Goal: Task Accomplishment & Management: Manage account settings

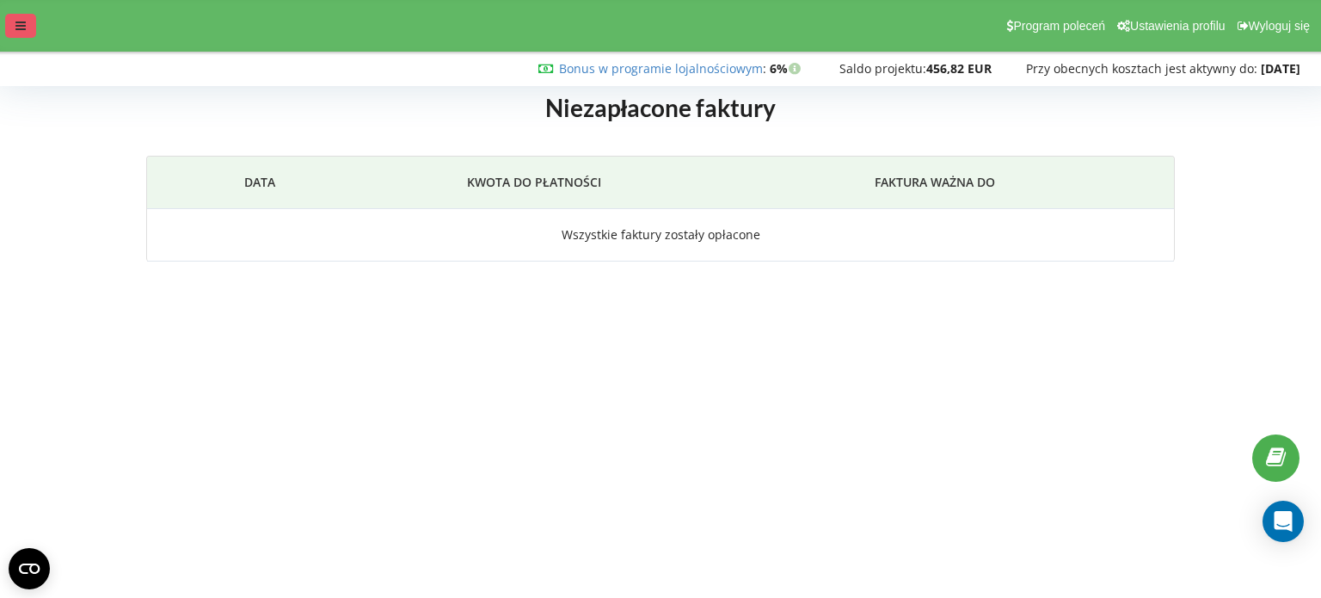
click at [29, 25] on div at bounding box center [20, 26] width 31 height 24
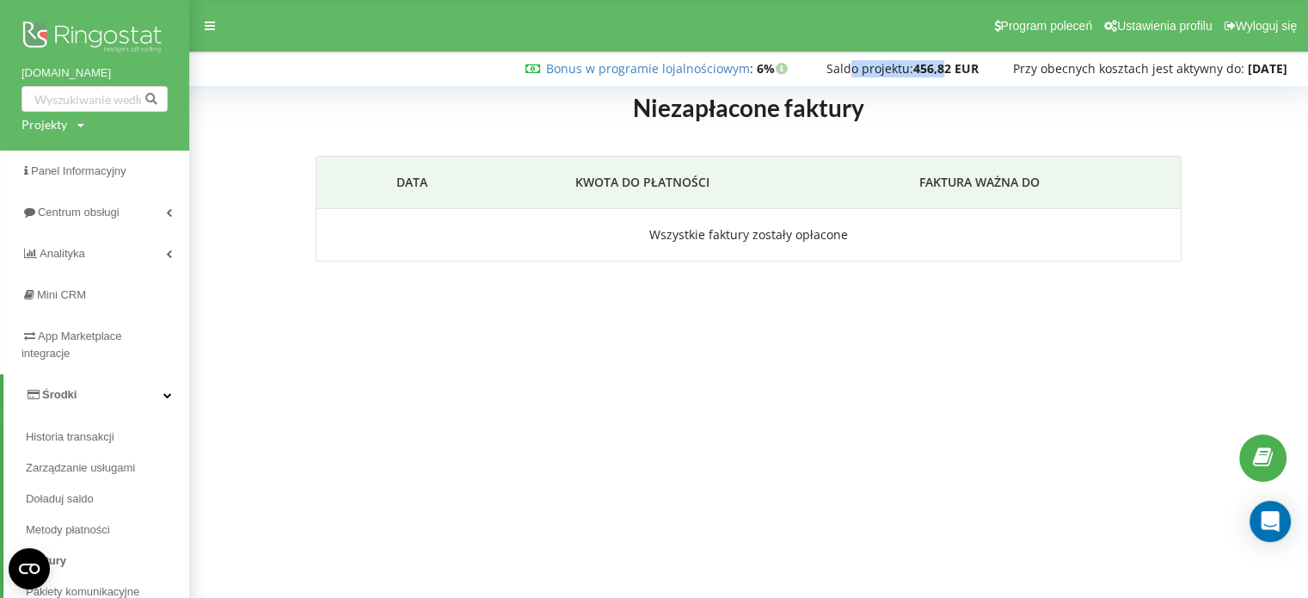
drag, startPoint x: 833, startPoint y: 68, endPoint x: 924, endPoint y: 68, distance: 91.2
click at [924, 68] on div "Saldo projektu: 456,82 EUR" at bounding box center [903, 68] width 152 height 17
drag, startPoint x: 925, startPoint y: 85, endPoint x: 928, endPoint y: 106, distance: 20.8
click at [925, 85] on div "Niezapłacone faktury Data KWOTA DO PŁATNOŚCI FAKTURA WAŻNA DO Wszystkie faktury…" at bounding box center [748, 189] width 1119 height 230
drag, startPoint x: 943, startPoint y: 82, endPoint x: 879, endPoint y: 71, distance: 64.5
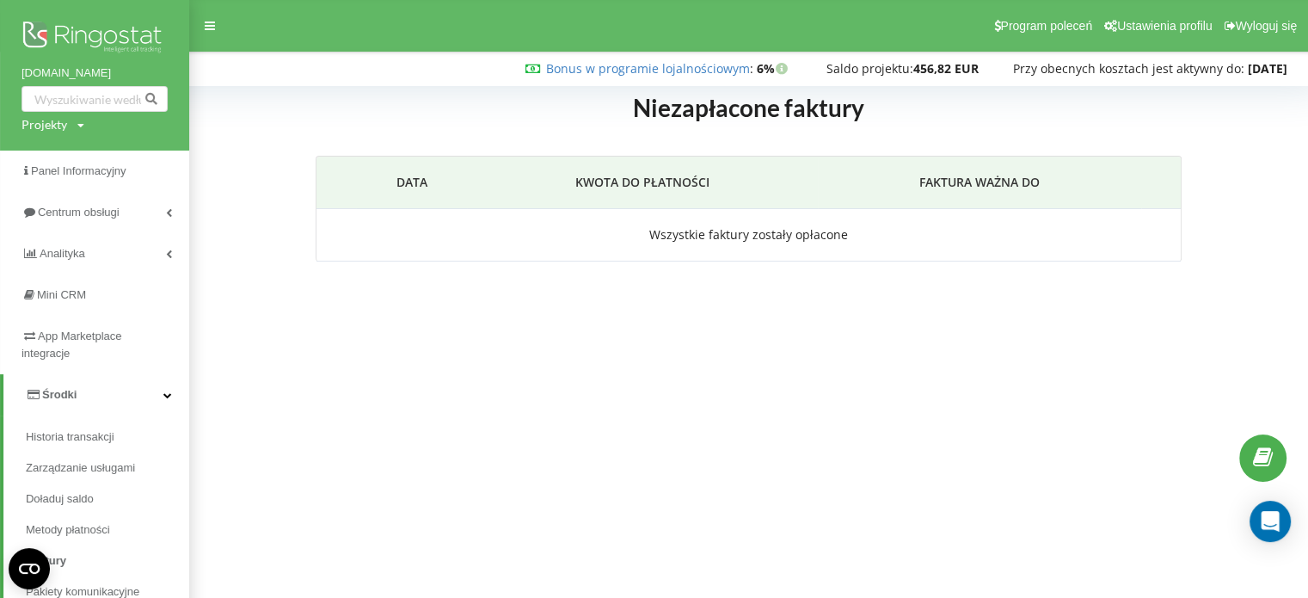
click at [883, 82] on div "Niezapłacone faktury Data KWOTA DO PŁATNOŚCI FAKTURA WAŻNA DO Wszystkie faktury…" at bounding box center [748, 189] width 1119 height 230
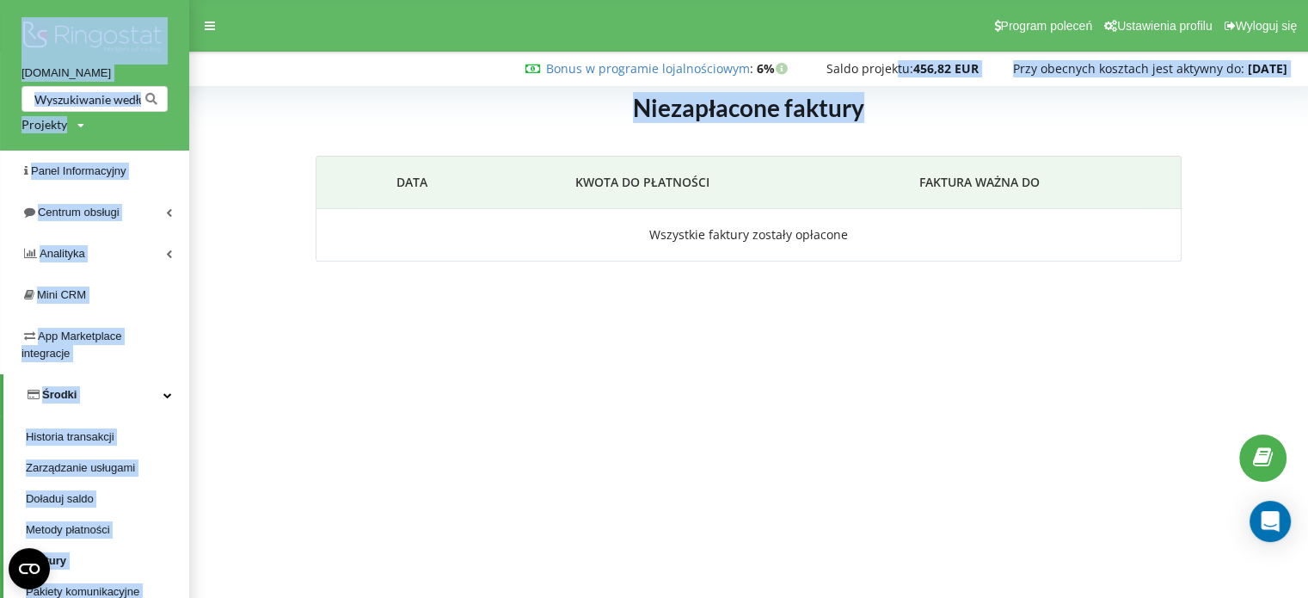
drag, startPoint x: 879, startPoint y: 71, endPoint x: 938, endPoint y: 97, distance: 64.3
click at [944, 75] on body "Program poleceń Ustawienia profilu Wyloguj się Bonus w programie lojalnościowym…" at bounding box center [654, 299] width 1308 height 598
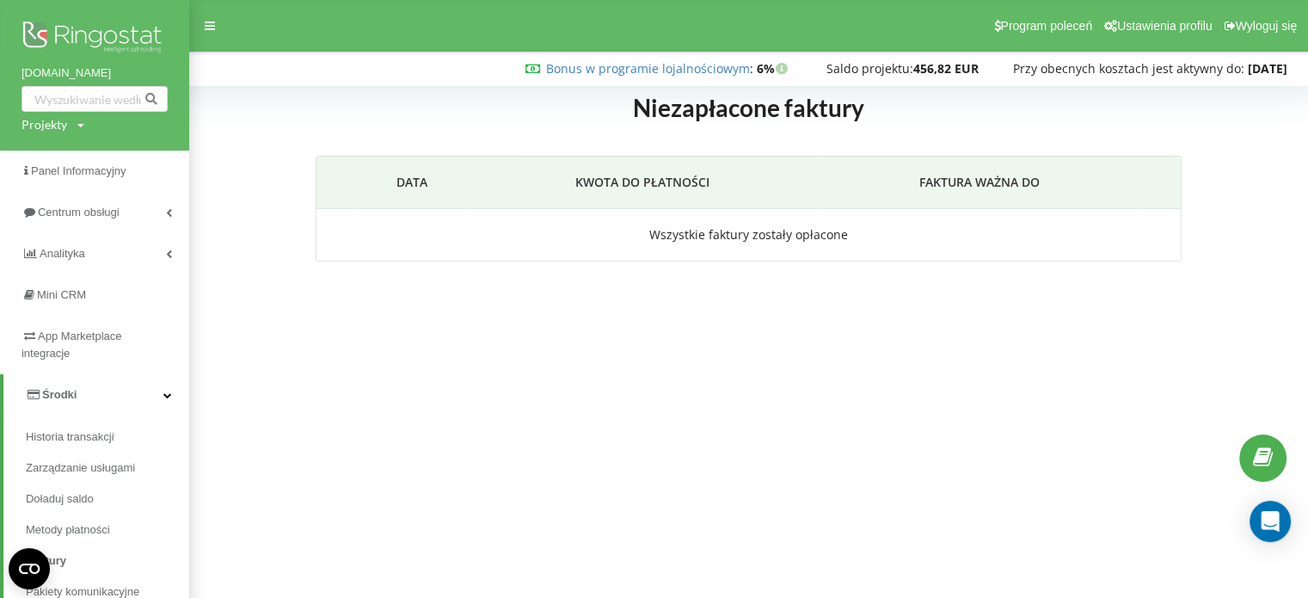
drag, startPoint x: 1053, startPoint y: 121, endPoint x: 1066, endPoint y: 113, distance: 15.5
click at [1063, 116] on div "Niezapłacone faktury Data KWOTA DO PŁATNOŚCI FAKTURA WAŻNA DO Wszystkie faktury…" at bounding box center [748, 195] width 1083 height 206
drag, startPoint x: 1224, startPoint y: 69, endPoint x: 1286, endPoint y: 124, distance: 82.9
click at [1290, 77] on body "Program poleceń Ustawienia profilu Wyloguj się Bonus w programie lojalnościowym…" at bounding box center [654, 299] width 1308 height 598
click at [349, 366] on body "Program poleceń Ustawienia profilu Wyloguj się Bonus w programie lojalnościowym…" at bounding box center [654, 299] width 1308 height 598
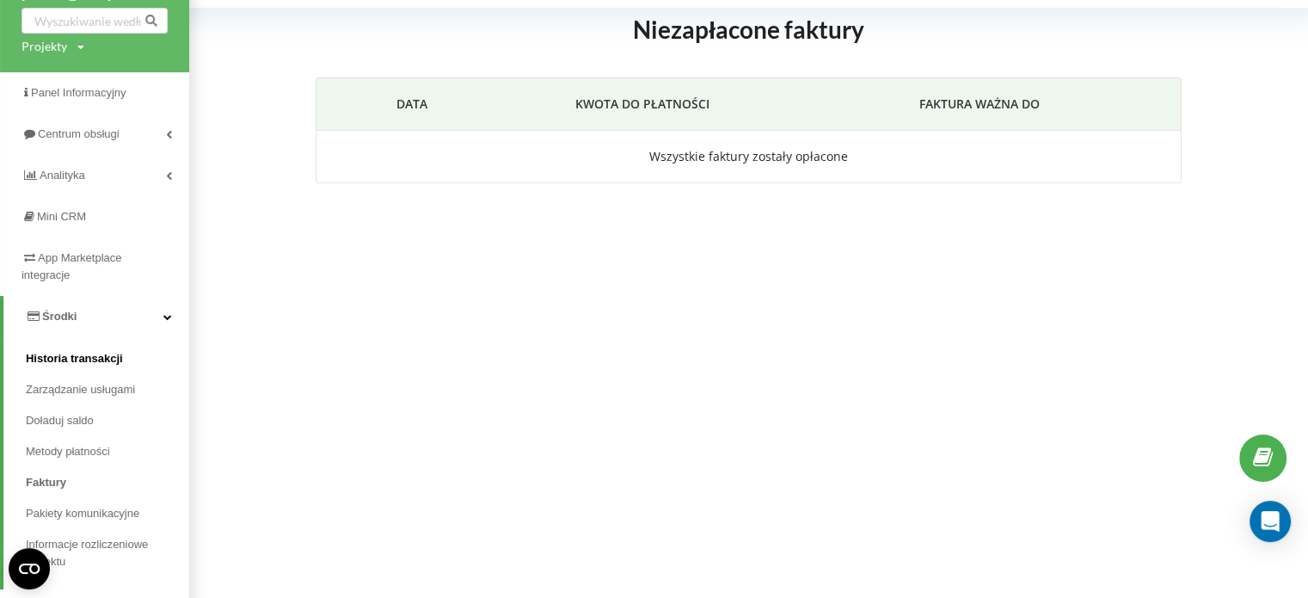
scroll to position [86, 0]
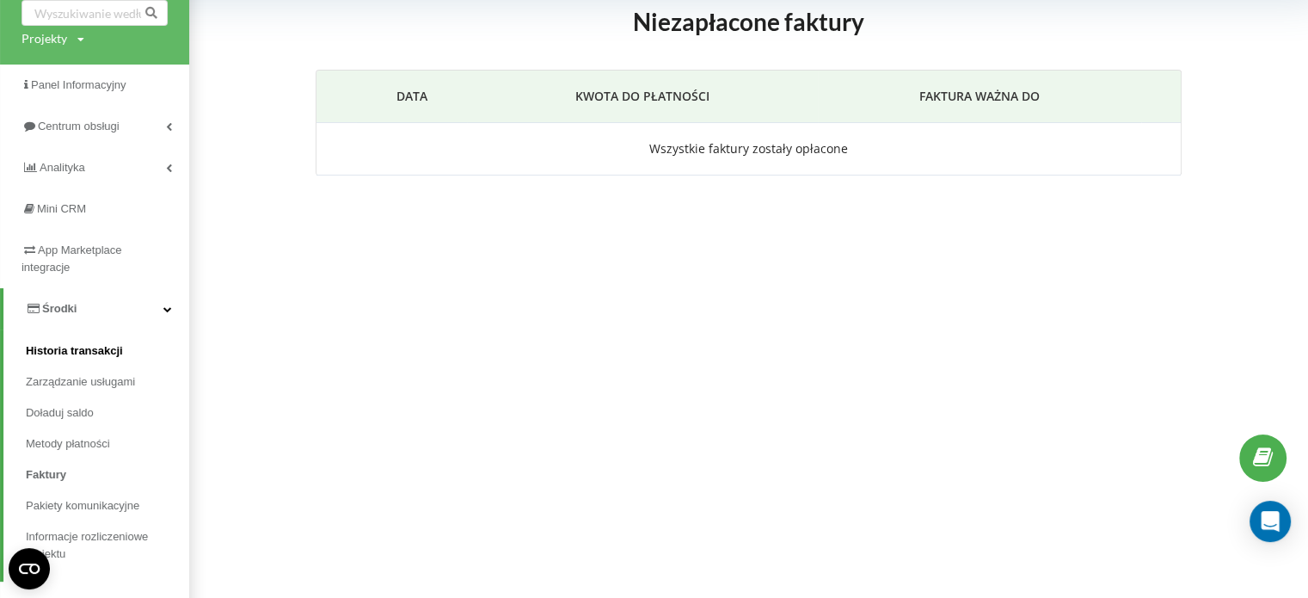
click at [73, 352] on span "Historia transakcji" at bounding box center [74, 350] width 97 height 17
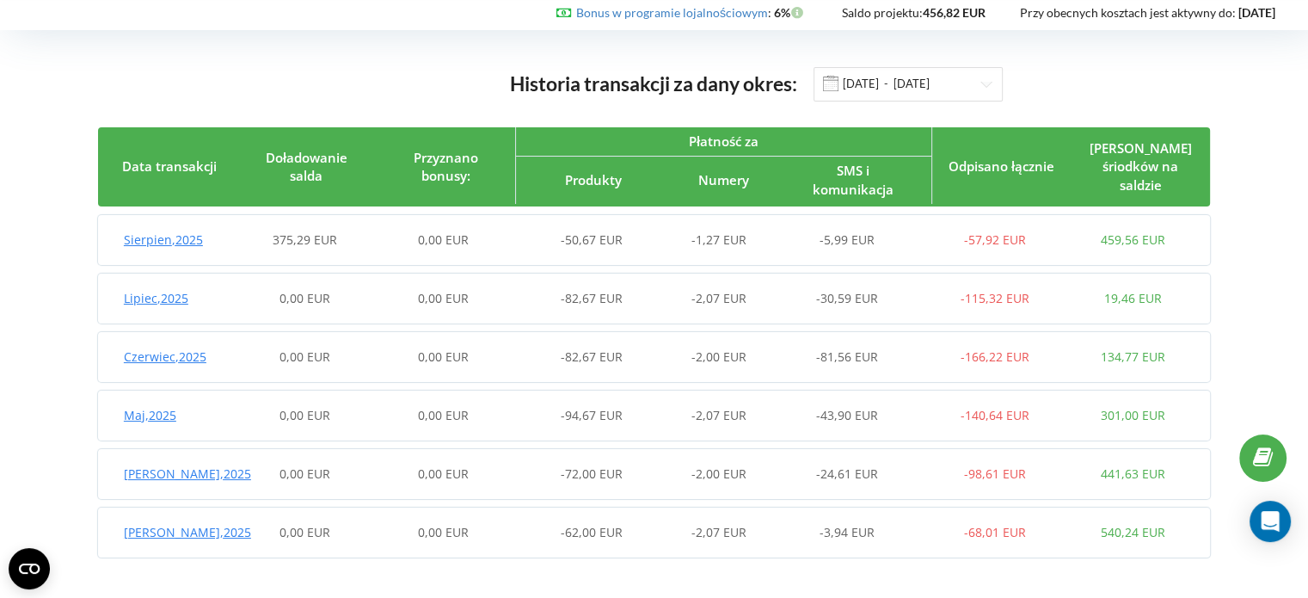
scroll to position [58, 0]
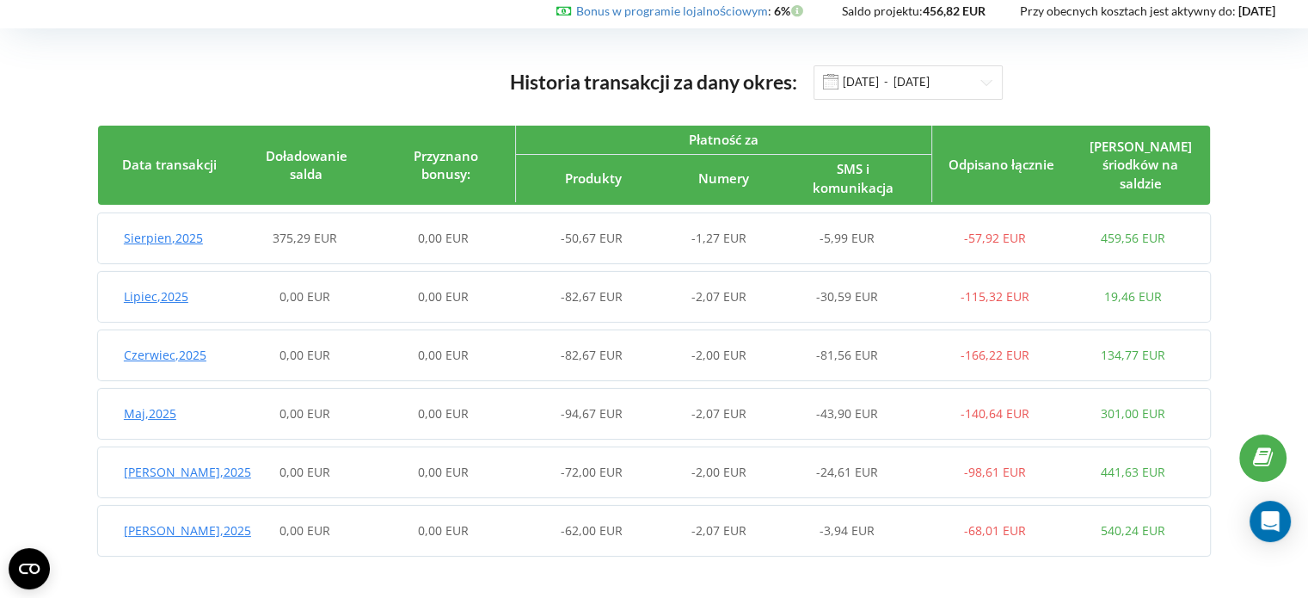
click at [985, 363] on div "Czerwiec , 2025 0,00 EUR 0,00 EUR -82,67 EUR -2,00 EUR -81,56 EUR -166,22 EUR 1…" at bounding box center [650, 355] width 1104 height 41
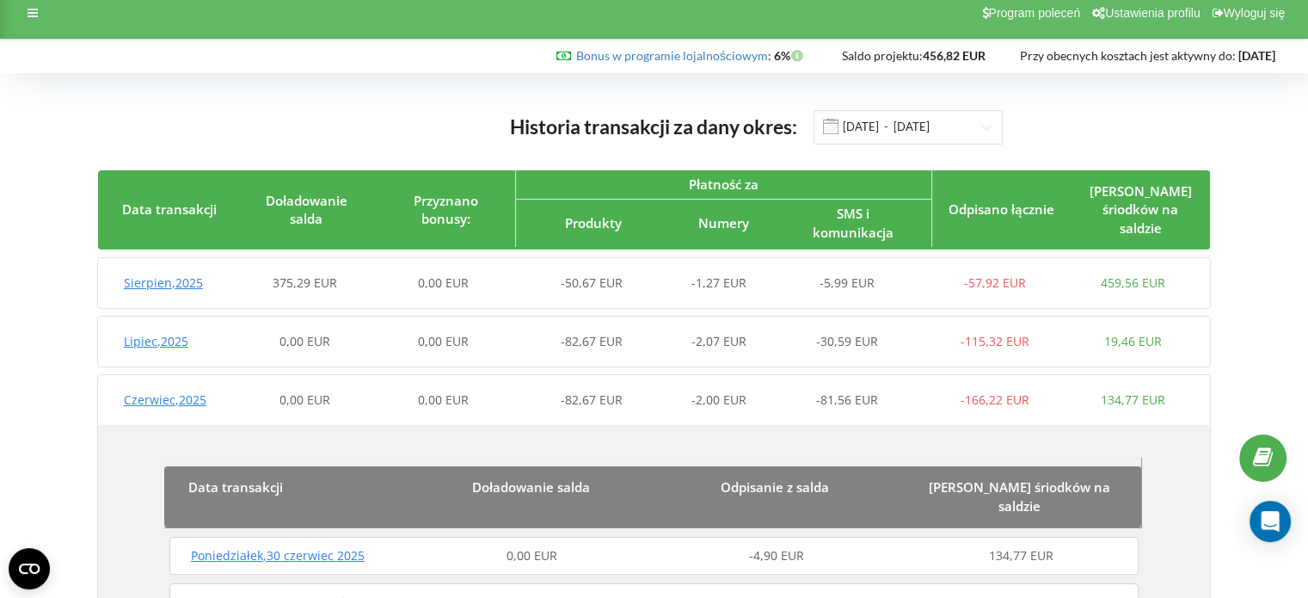
scroll to position [0, 0]
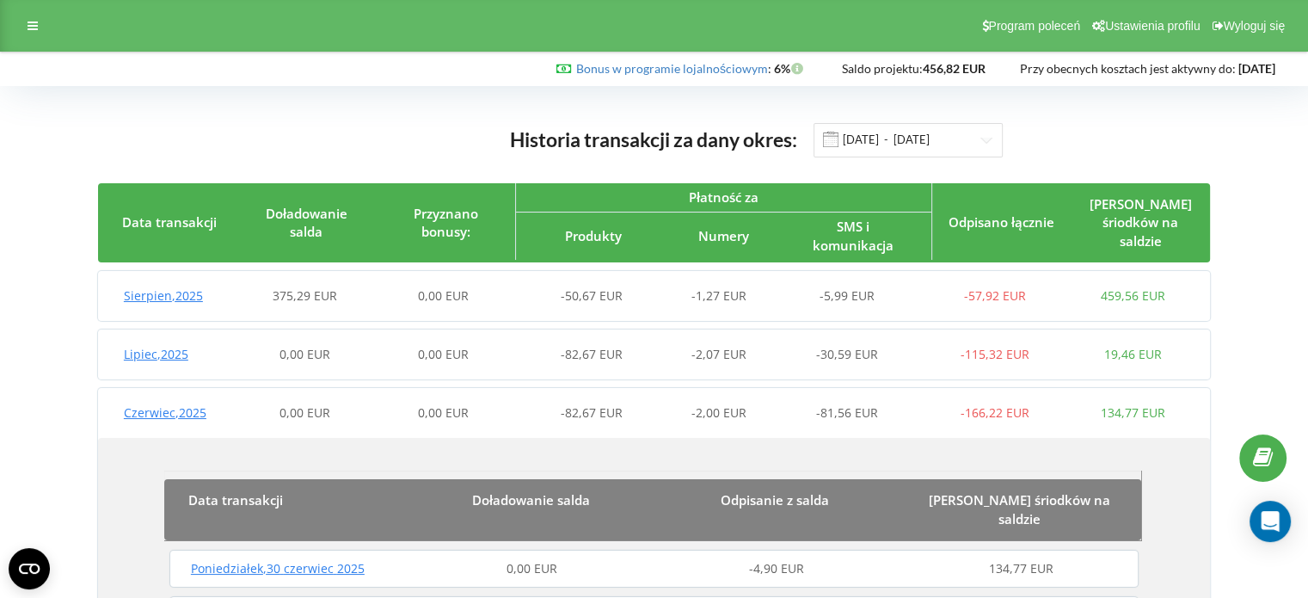
click at [1202, 411] on div "134,77 EUR" at bounding box center [1133, 412] width 138 height 17
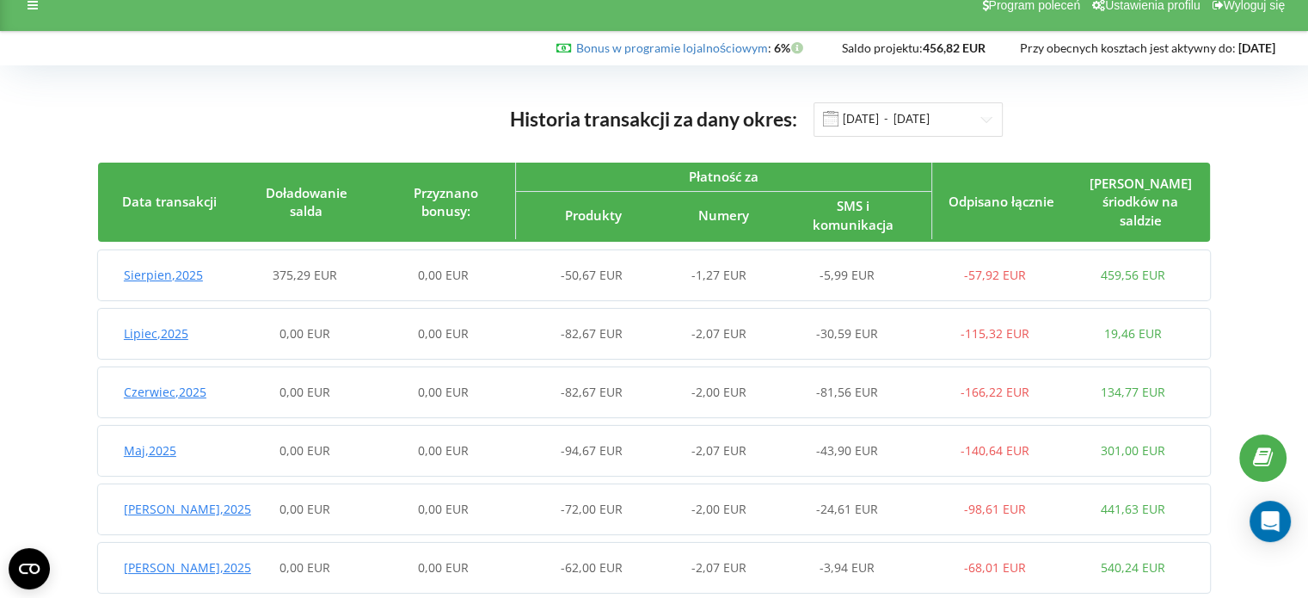
scroll to position [58, 0]
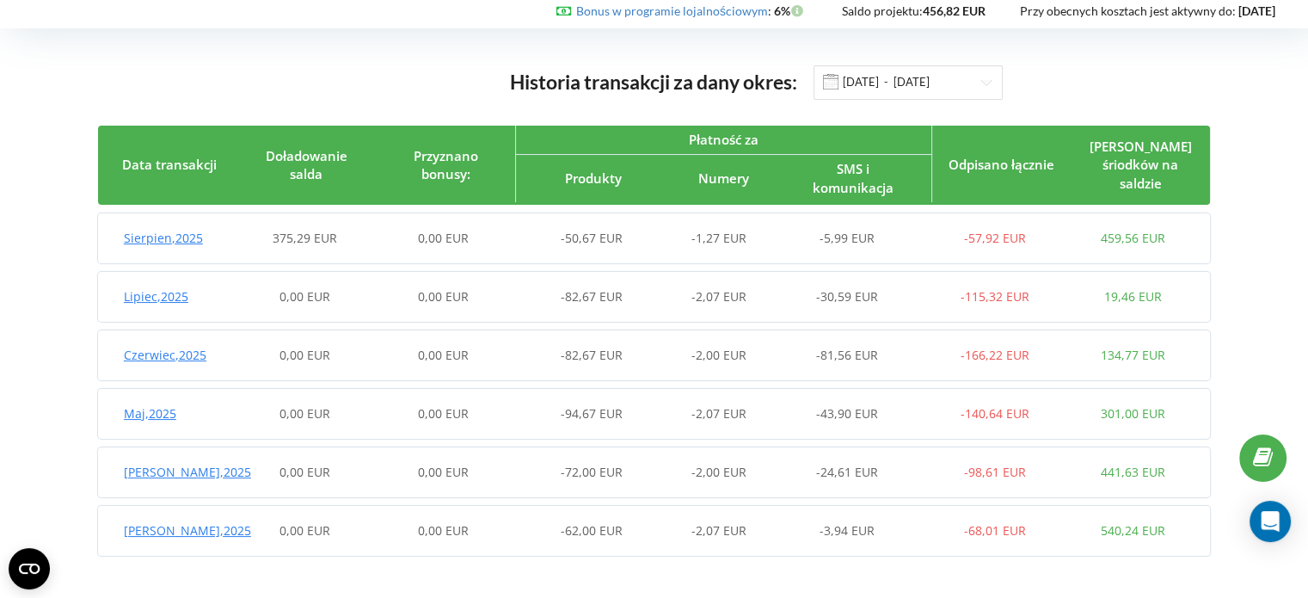
click at [588, 236] on span "-50,67 EUR" at bounding box center [592, 238] width 62 height 16
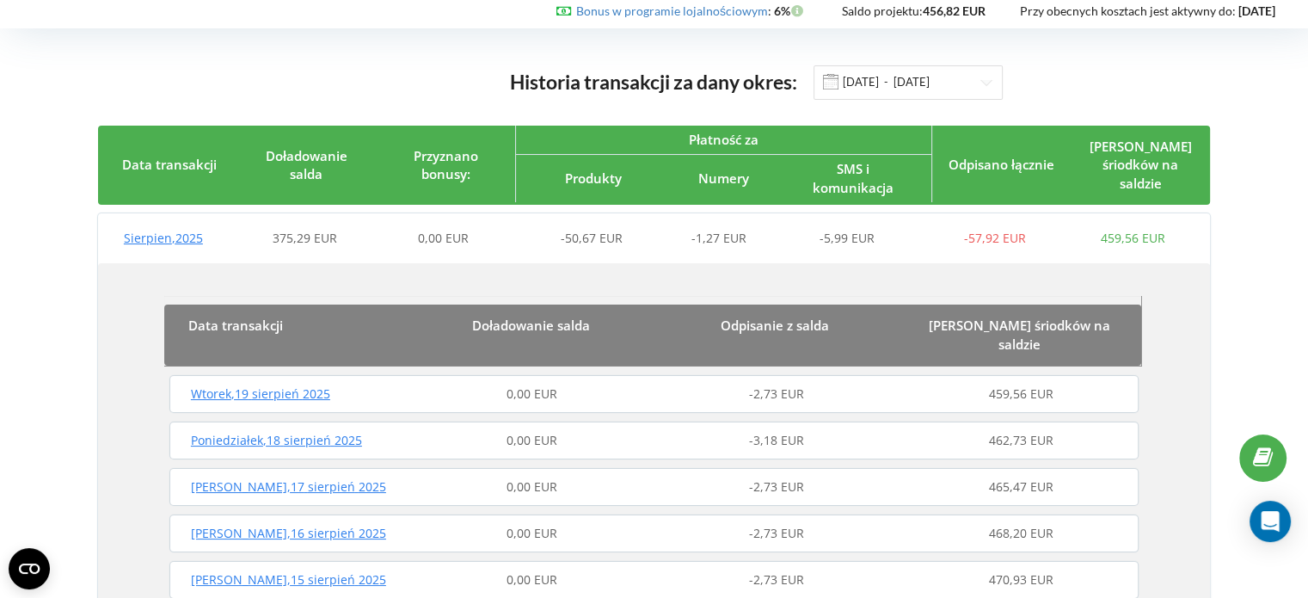
click at [588, 237] on span "-50,67 EUR" at bounding box center [592, 238] width 62 height 16
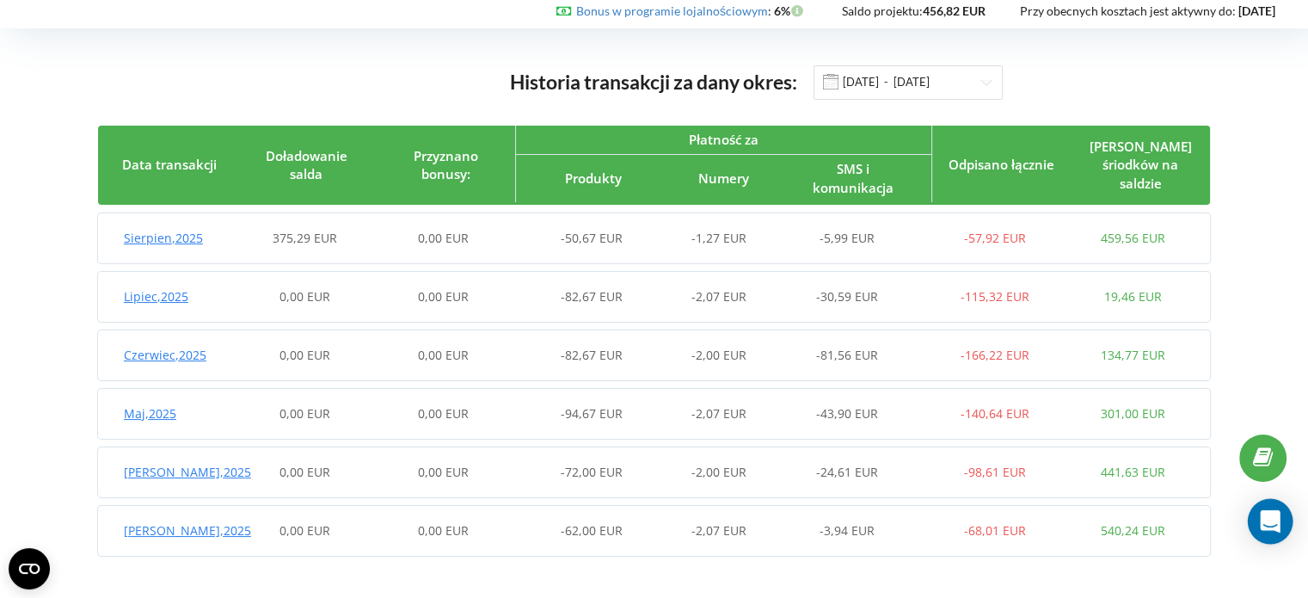
click at [1270, 524] on icon "Open Intercom Messenger" at bounding box center [1270, 521] width 20 height 22
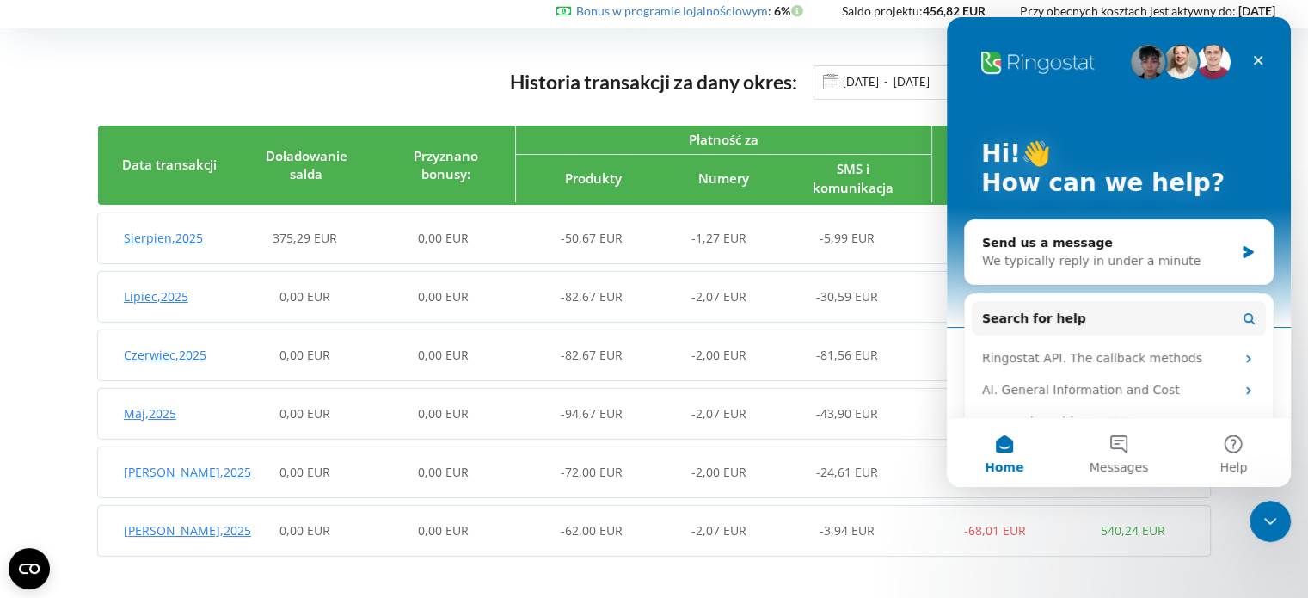
scroll to position [0, 0]
click at [1259, 60] on icon "Close" at bounding box center [1258, 60] width 14 height 14
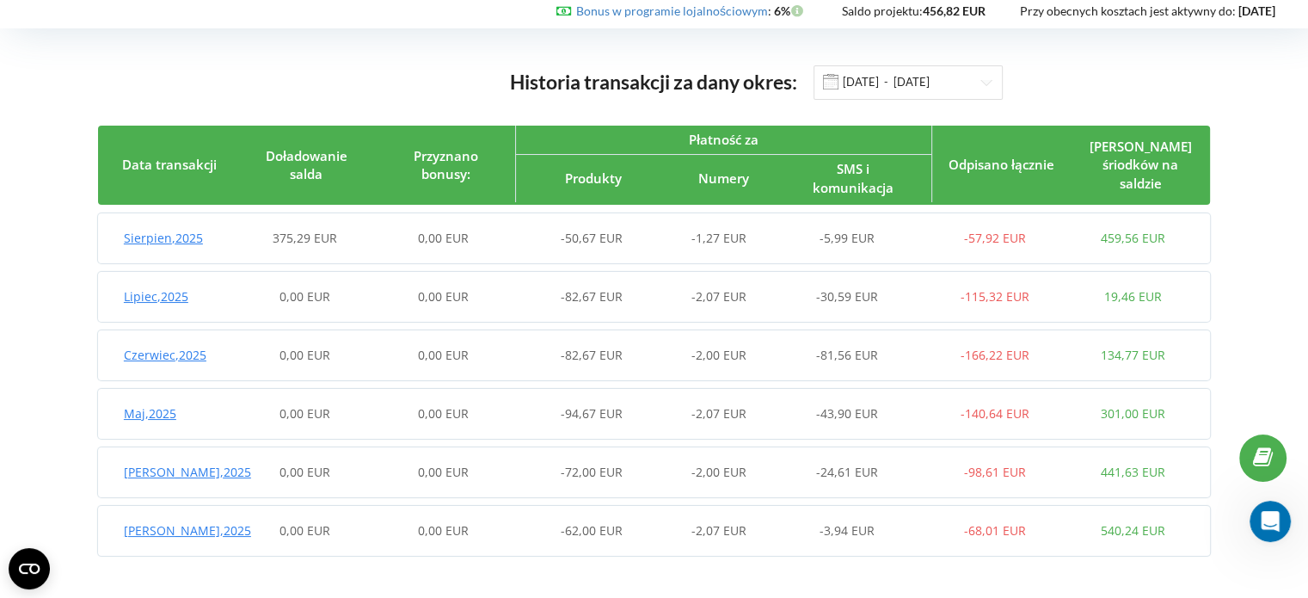
click at [1274, 458] on link at bounding box center [1262, 457] width 47 height 47
click at [704, 231] on span "-1,27 EUR" at bounding box center [719, 238] width 55 height 16
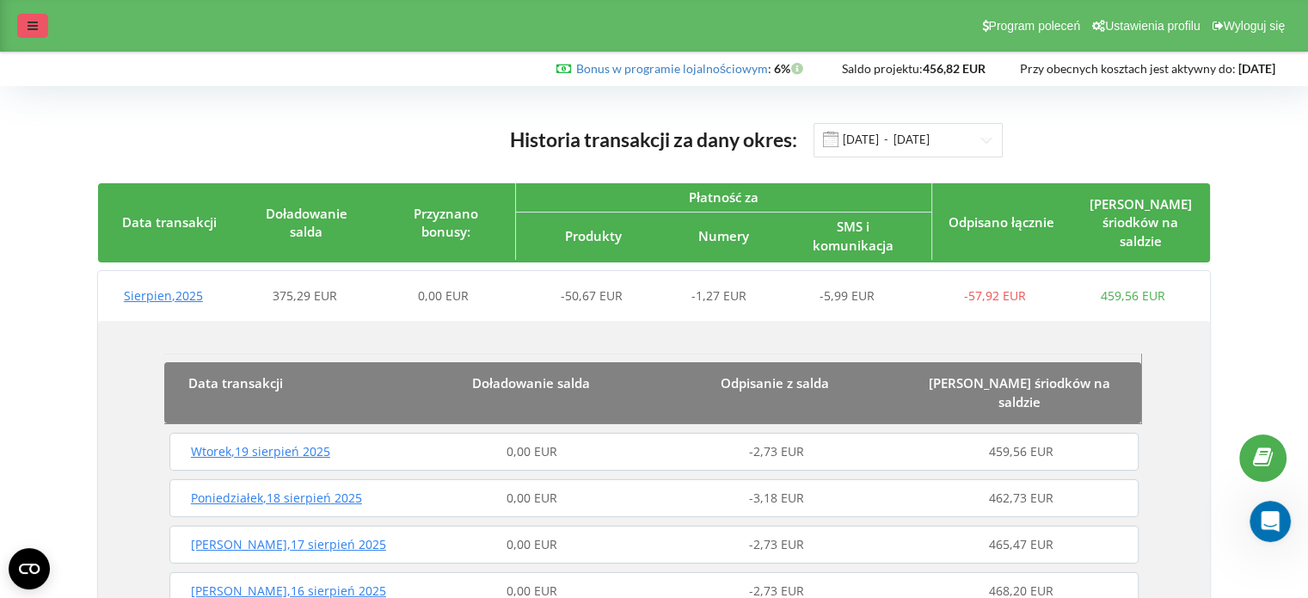
click at [34, 31] on icon at bounding box center [33, 26] width 10 height 12
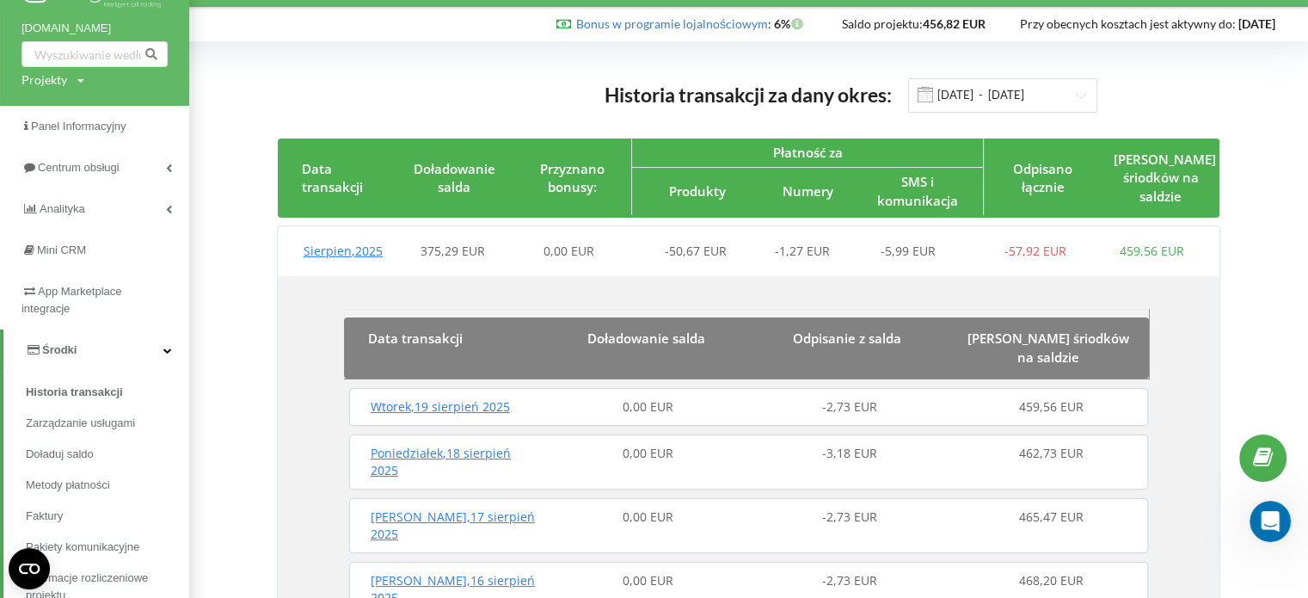
scroll to position [172, 0]
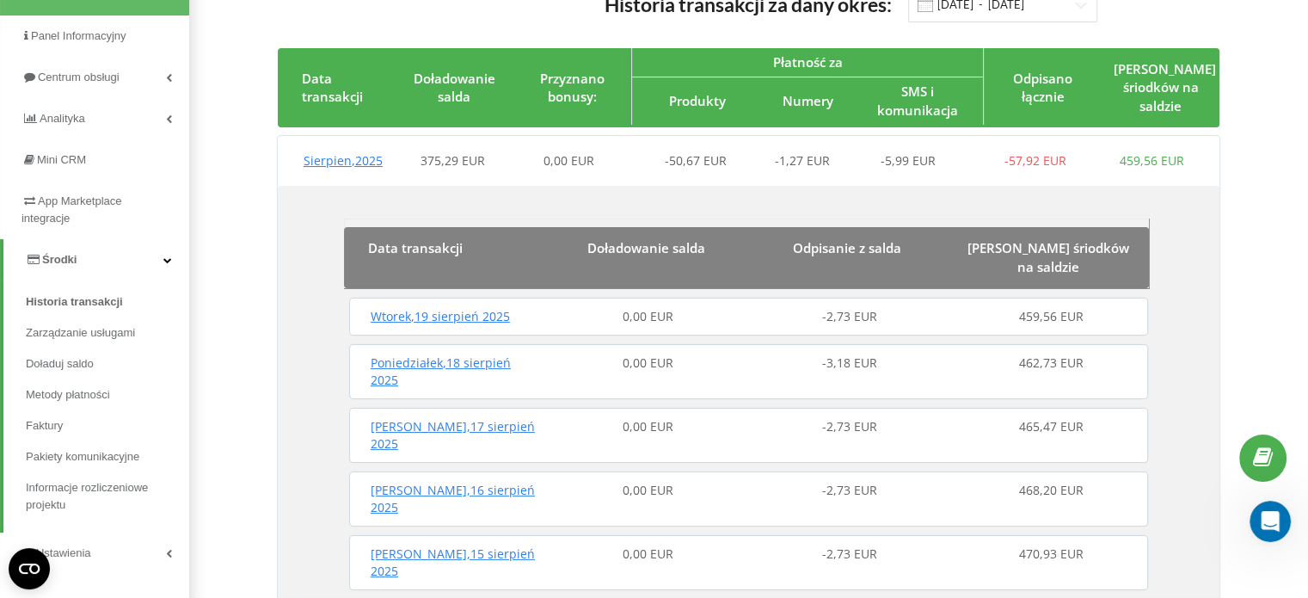
scroll to position [86, 0]
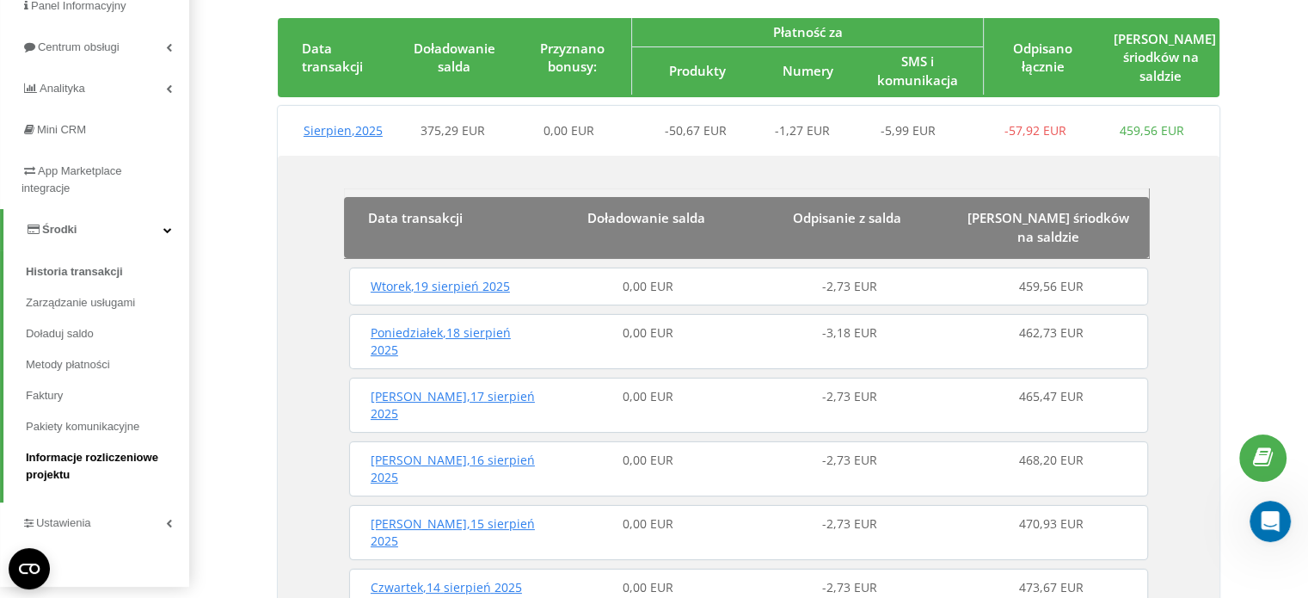
scroll to position [172, 0]
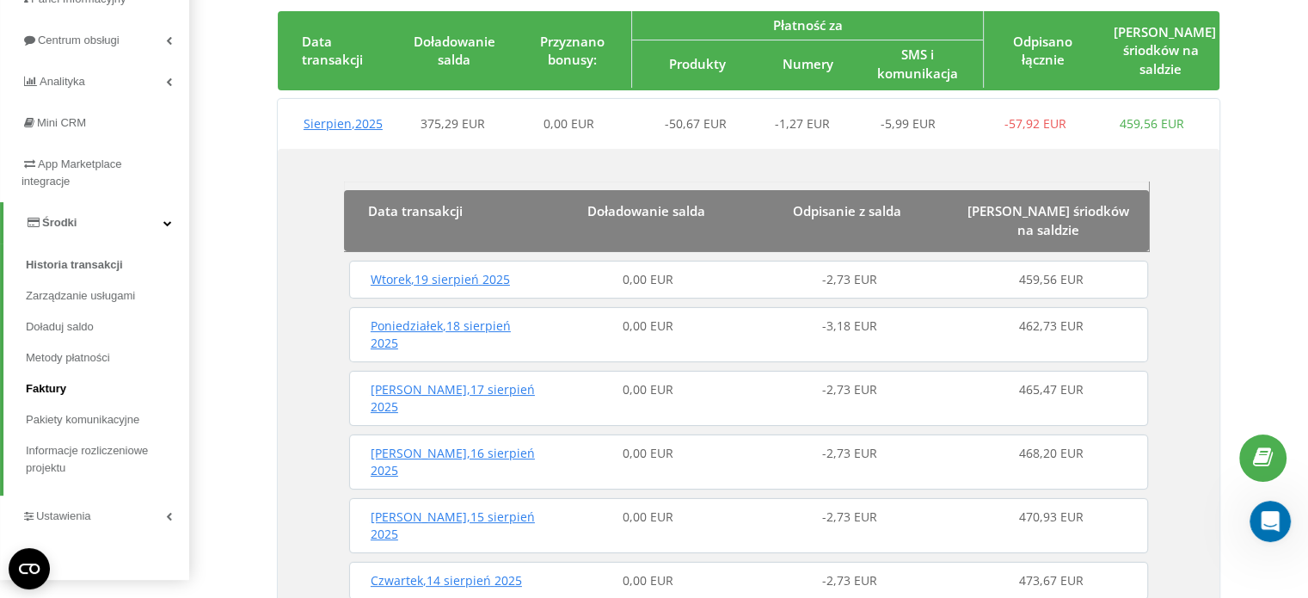
click at [45, 384] on span "Faktury" at bounding box center [46, 388] width 40 height 17
click at [49, 388] on span "Faktury" at bounding box center [46, 388] width 40 height 17
click at [120, 421] on span "Pakiety komunikacyjne" at bounding box center [87, 419] width 123 height 17
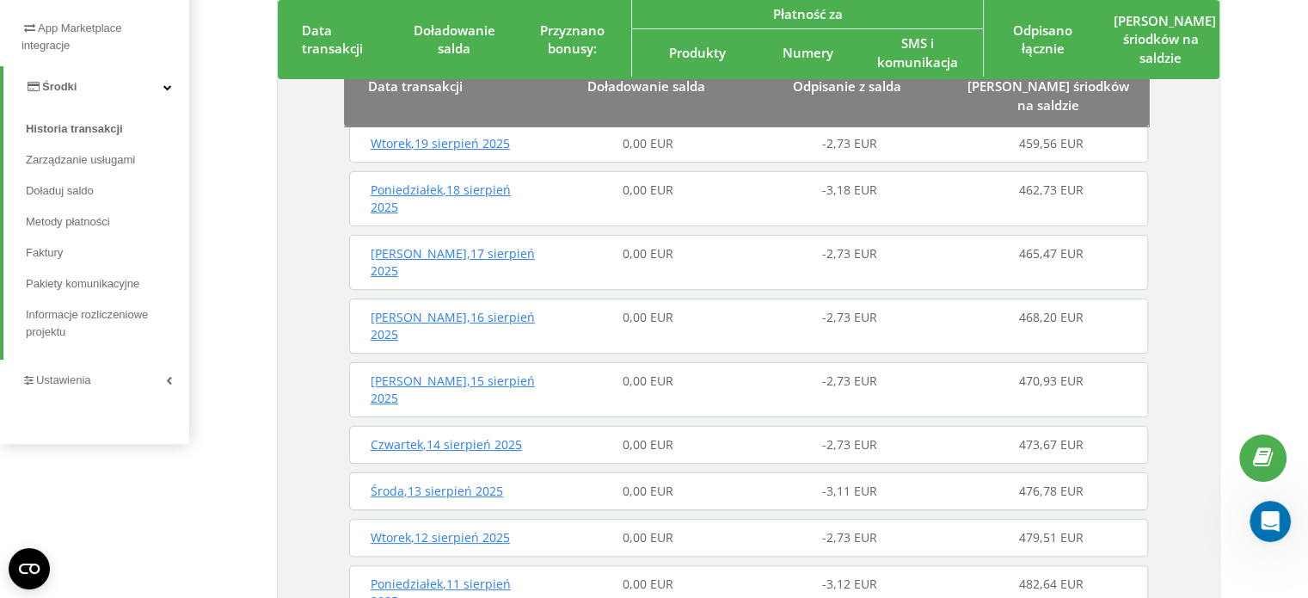
scroll to position [344, 0]
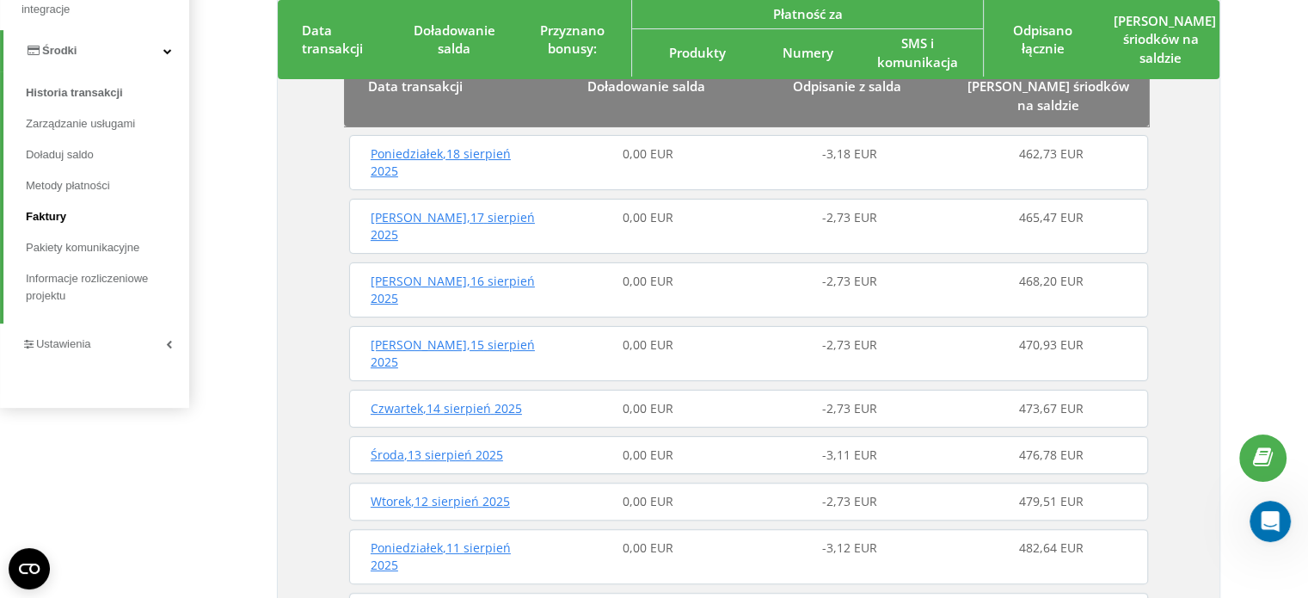
click at [41, 219] on span "Faktury" at bounding box center [46, 216] width 40 height 17
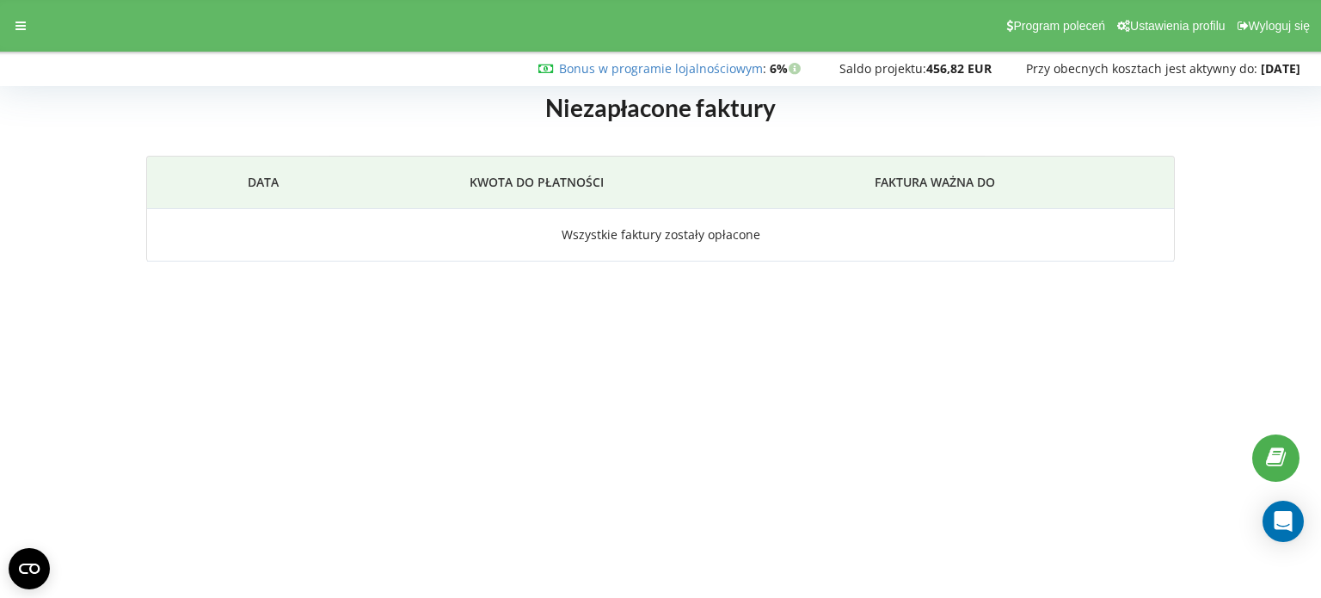
drag, startPoint x: 0, startPoint y: 0, endPoint x: 595, endPoint y: 322, distance: 676.6
click at [595, 322] on body "Program poleceń Ustawienia profilu Wyloguj się Bonus w programie lojalnościowym…" at bounding box center [660, 299] width 1321 height 598
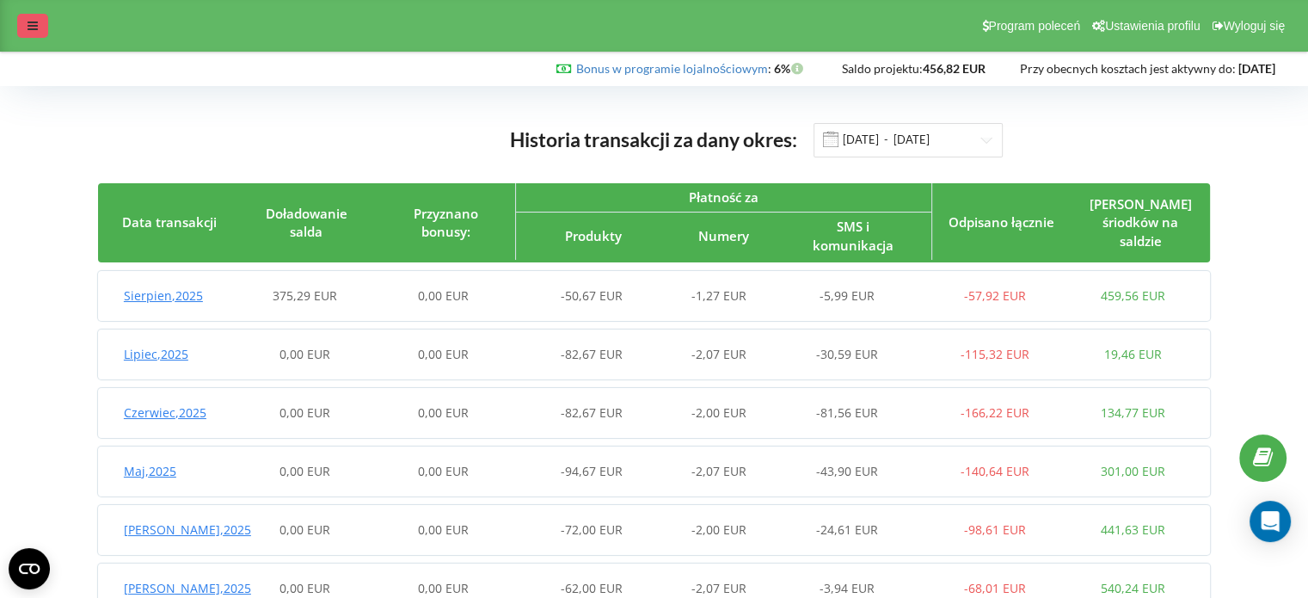
click at [35, 27] on icon at bounding box center [33, 26] width 10 height 12
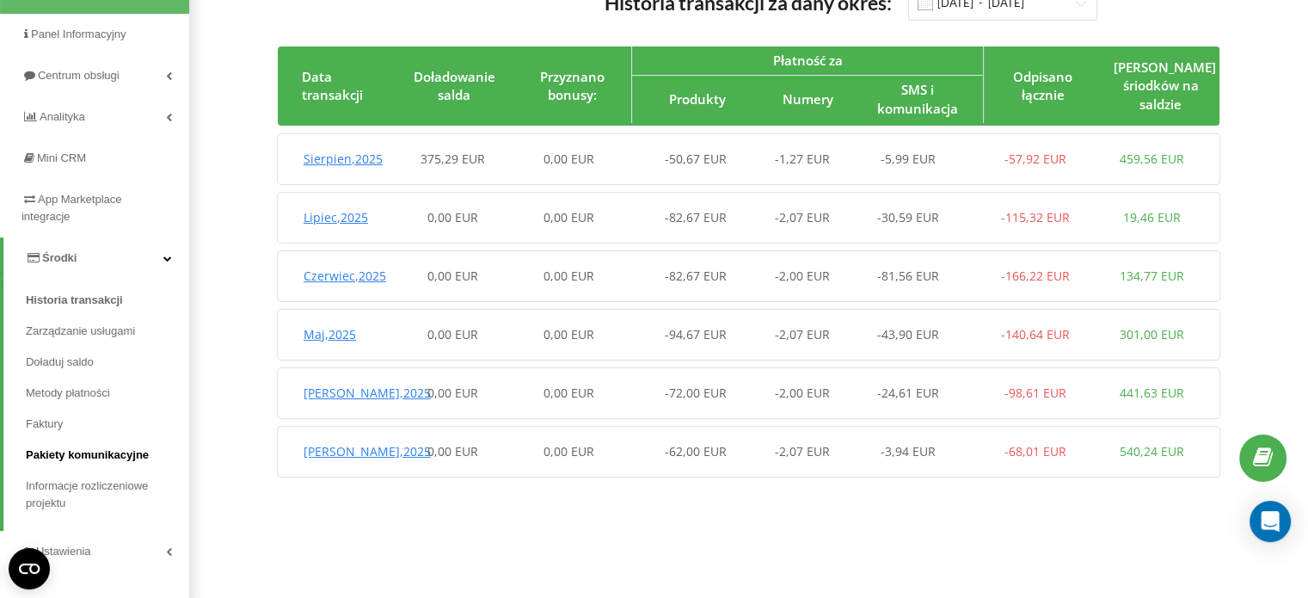
scroll to position [154, 0]
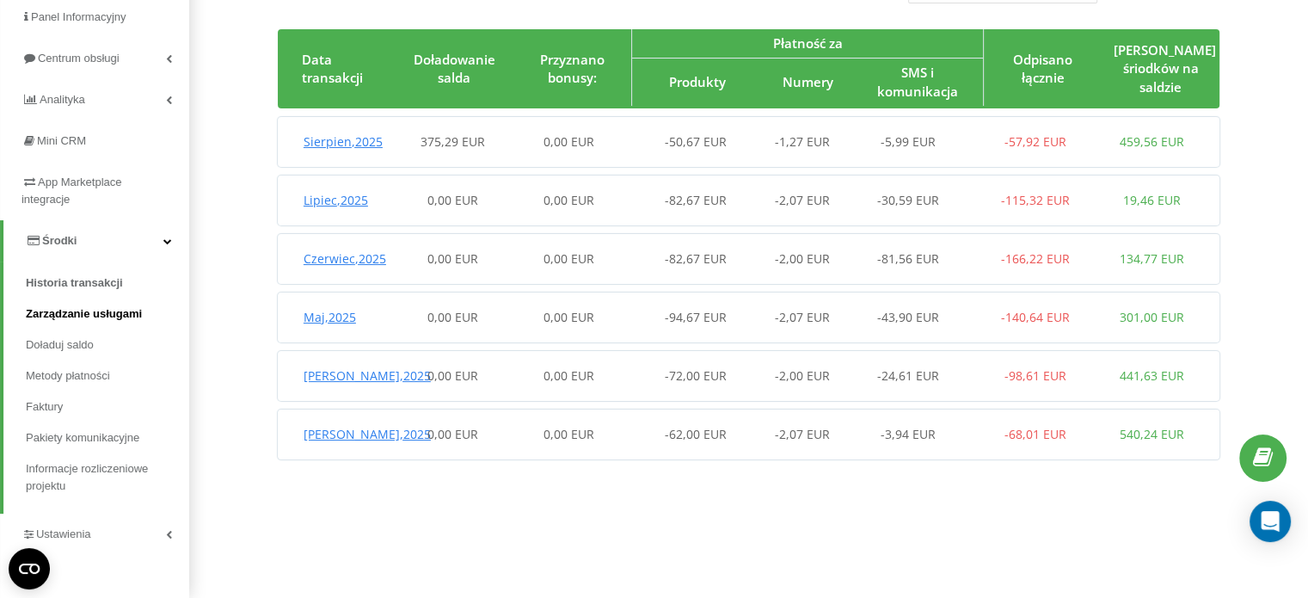
click at [77, 309] on span "Zarządzanie usługami" at bounding box center [84, 313] width 116 height 17
click at [107, 317] on span "Zarządzanie usługami" at bounding box center [84, 313] width 116 height 17
click at [89, 314] on span "Zarządzanie usługami" at bounding box center [84, 313] width 116 height 17
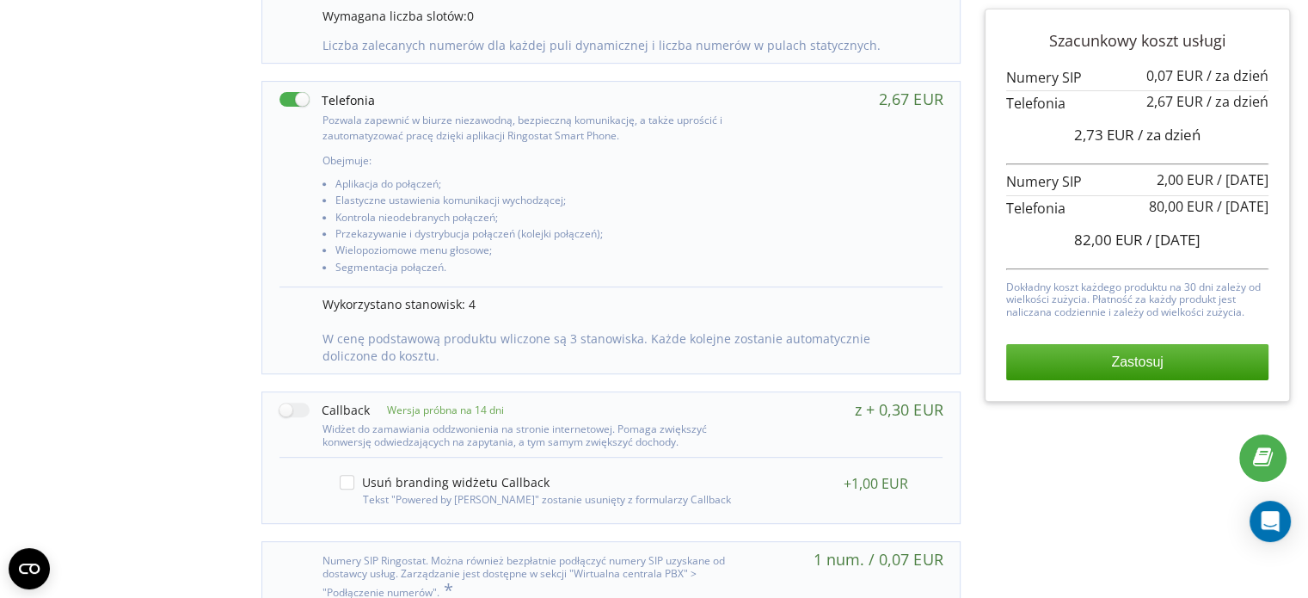
scroll to position [670, 0]
drag, startPoint x: 1169, startPoint y: 75, endPoint x: 1208, endPoint y: 75, distance: 39.6
click at [1208, 75] on div "0,07 EUR / za dzień" at bounding box center [1208, 75] width 122 height 15
click at [1204, 181] on div "2,00 EUR / za 30 dni" at bounding box center [1213, 179] width 112 height 15
click at [1225, 175] on span "/ za 30 dni" at bounding box center [1243, 179] width 52 height 19
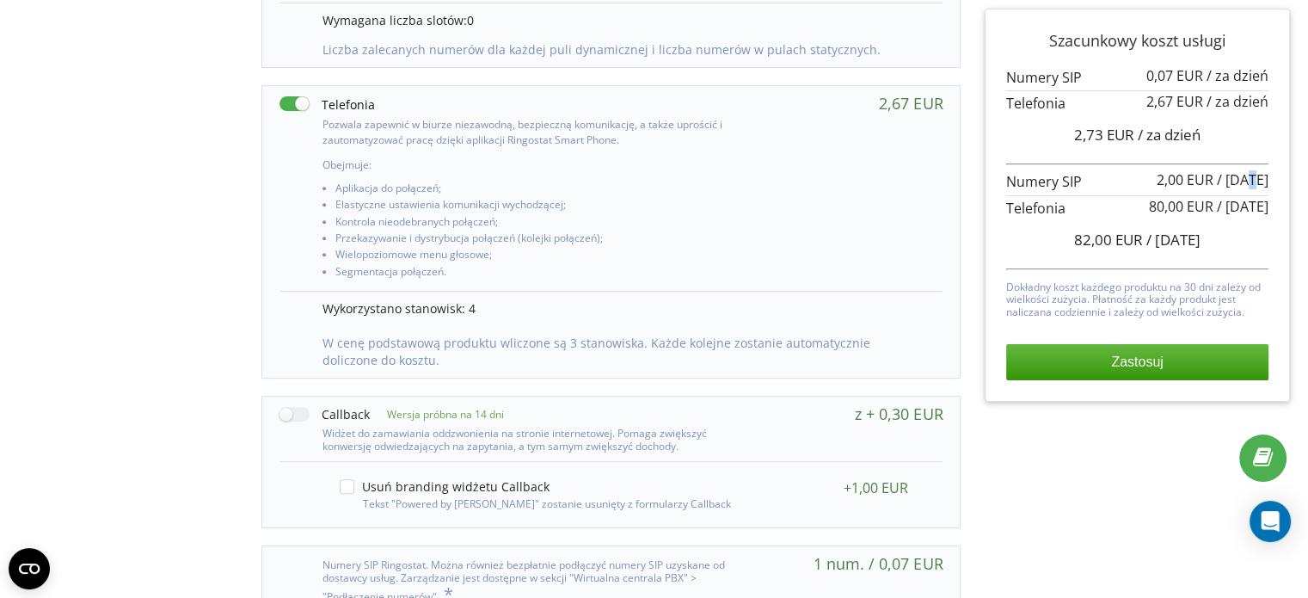
click at [1239, 181] on span "/ za 30 dni" at bounding box center [1243, 179] width 52 height 19
click at [1076, 195] on div "80,00 EUR / za 30 dni" at bounding box center [1137, 206] width 262 height 23
drag, startPoint x: 1152, startPoint y: 206, endPoint x: 1179, endPoint y: 206, distance: 27.5
click at [1177, 206] on span "80,00 EUR" at bounding box center [1181, 206] width 65 height 19
click at [1225, 249] on div "82,00 EUR / za 30 dni" at bounding box center [1137, 239] width 262 height 43
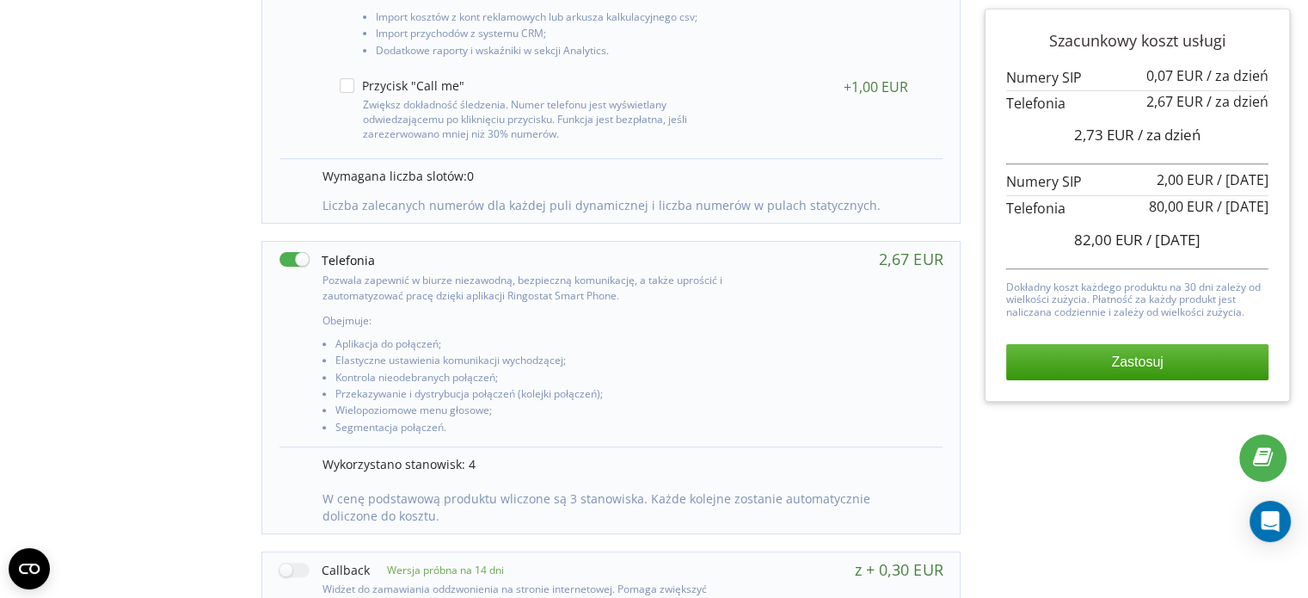
scroll to position [498, 0]
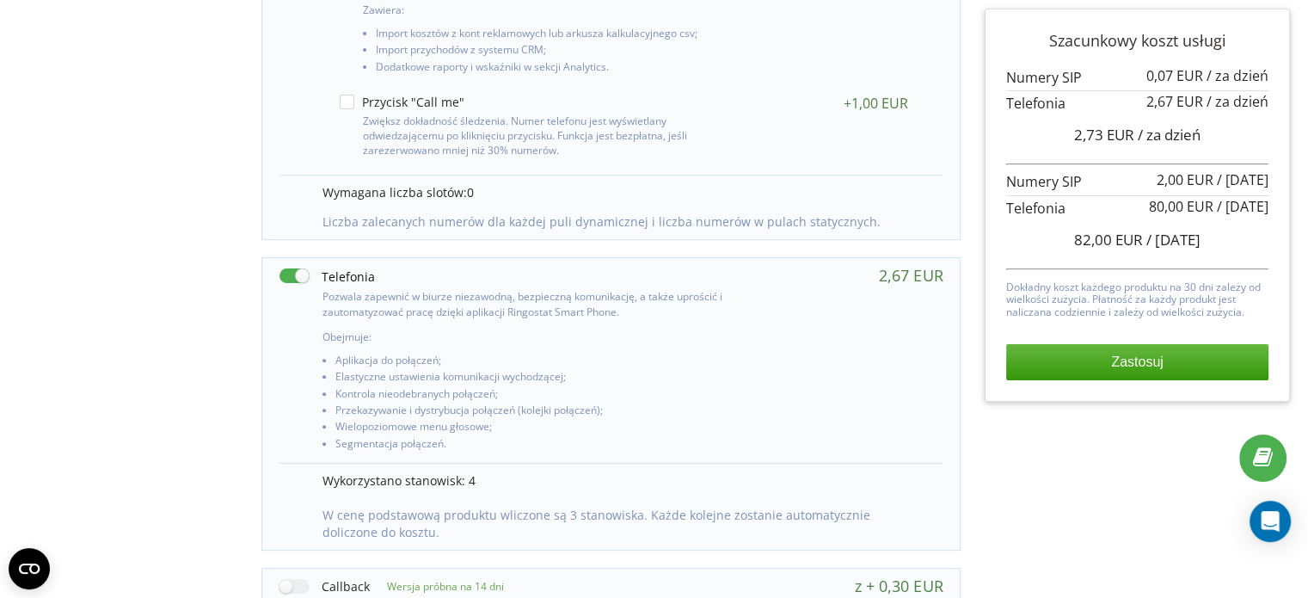
drag, startPoint x: 1117, startPoint y: 295, endPoint x: 1128, endPoint y: 295, distance: 11.2
click at [1128, 295] on p "Dokładny koszt każdego produktu na 30 dni zależy od wielkości zużycia. Płatność…" at bounding box center [1137, 297] width 262 height 41
drag, startPoint x: 1073, startPoint y: 283, endPoint x: 1150, endPoint y: 298, distance: 78.8
click at [1150, 298] on p "Dokładny koszt każdego produktu na 30 dni zależy od wielkości zużycia. Płatność…" at bounding box center [1137, 297] width 262 height 41
click at [1127, 304] on p "Dokładny koszt każdego produktu na 30 dni zależy od wielkości zużycia. Płatność…" at bounding box center [1137, 297] width 262 height 41
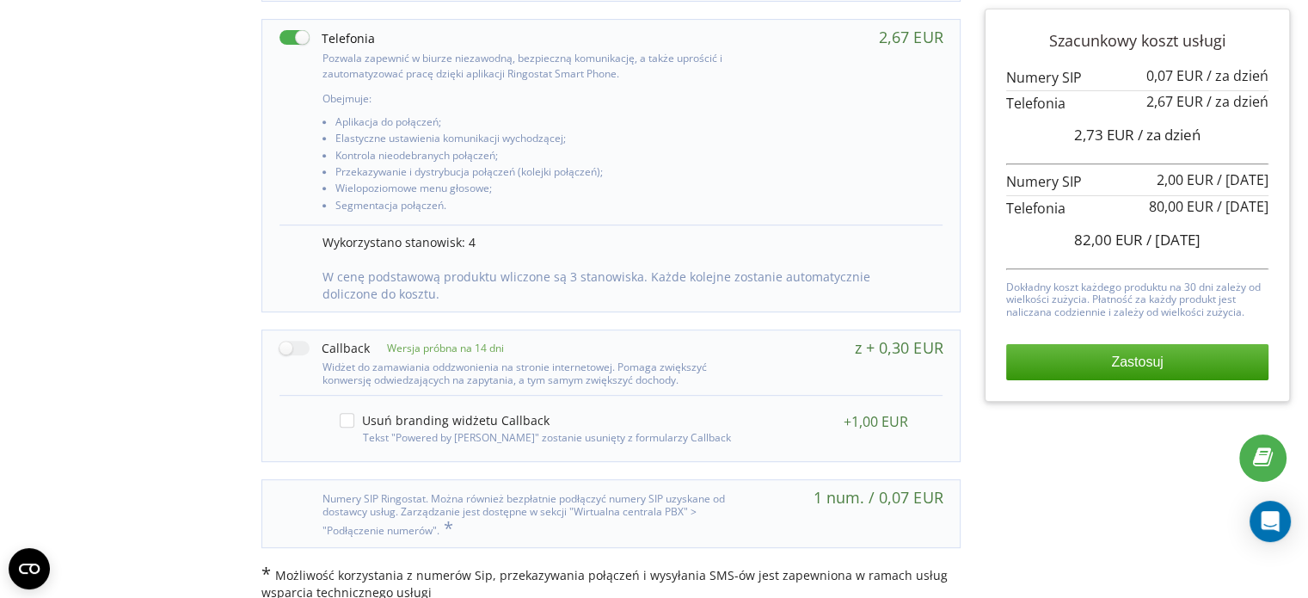
scroll to position [756, 0]
